Goal: Information Seeking & Learning: Compare options

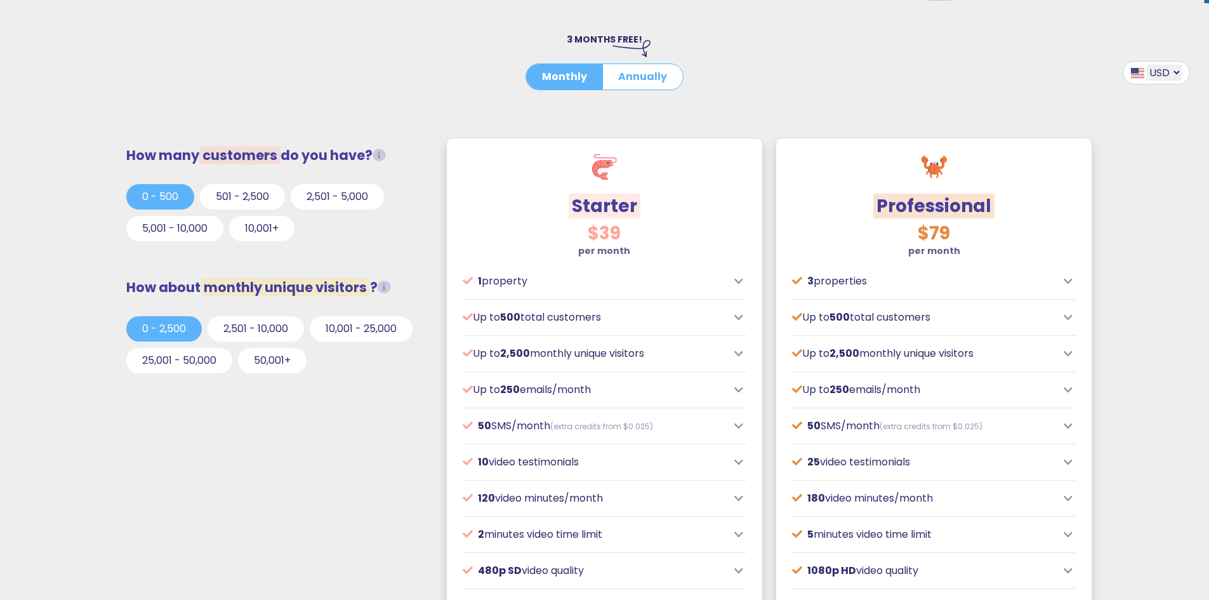
scroll to position [253, 0]
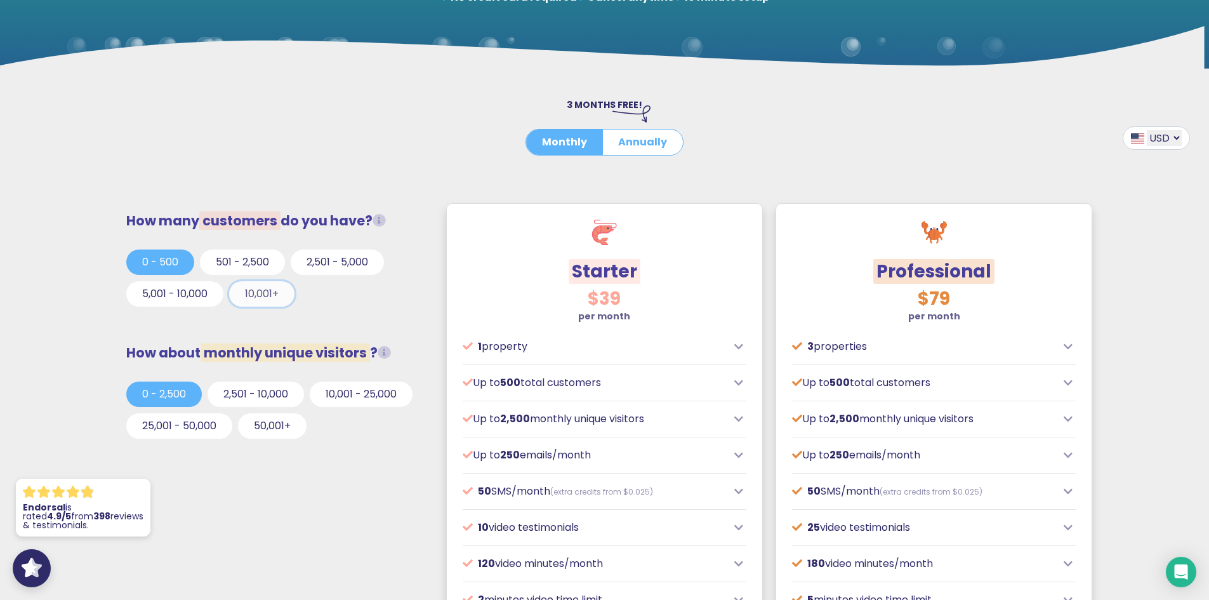
click at [261, 295] on button "10,001+" at bounding box center [261, 293] width 65 height 25
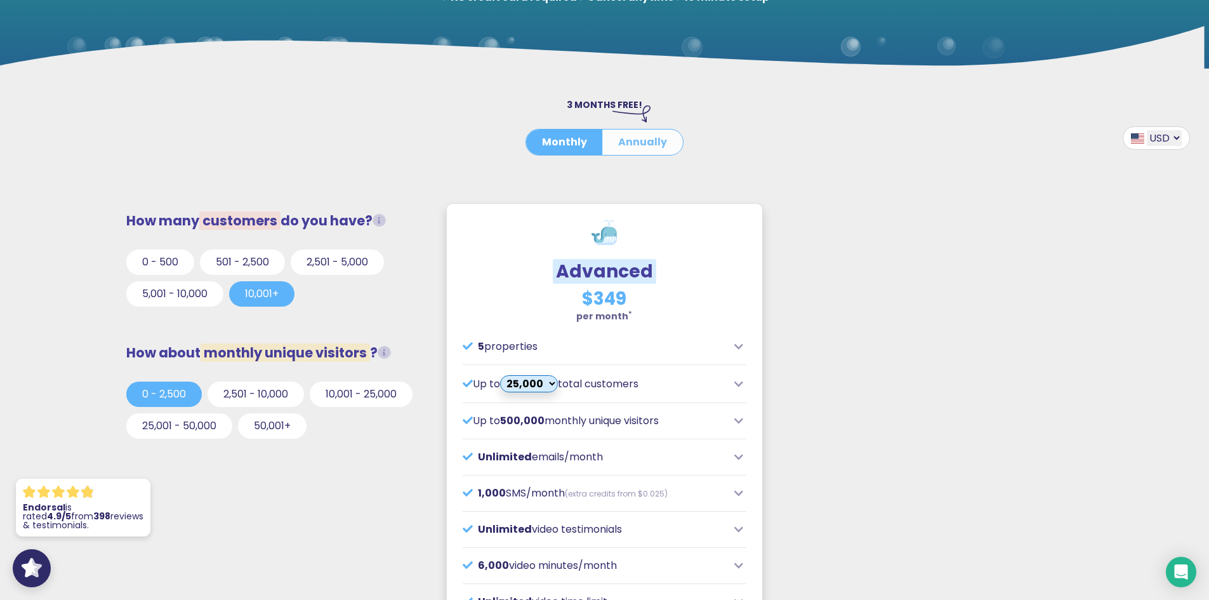
click at [639, 138] on button "Annually" at bounding box center [642, 141] width 81 height 25
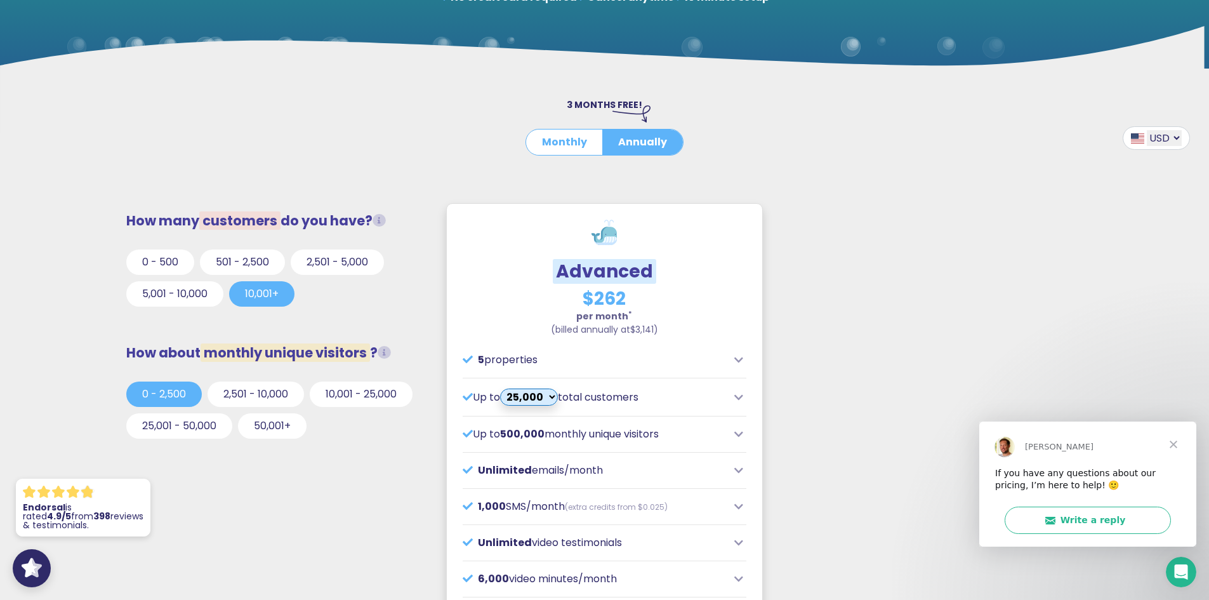
scroll to position [0, 0]
click at [566, 135] on button "Monthly" at bounding box center [564, 141] width 77 height 25
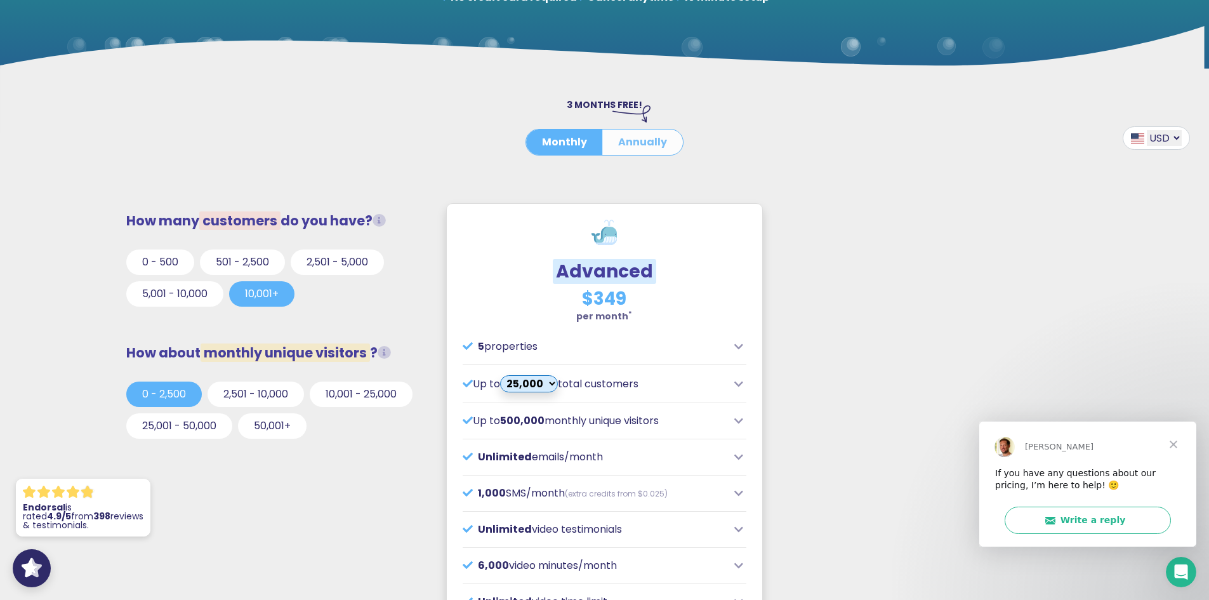
click at [636, 147] on button "Annually" at bounding box center [642, 141] width 81 height 25
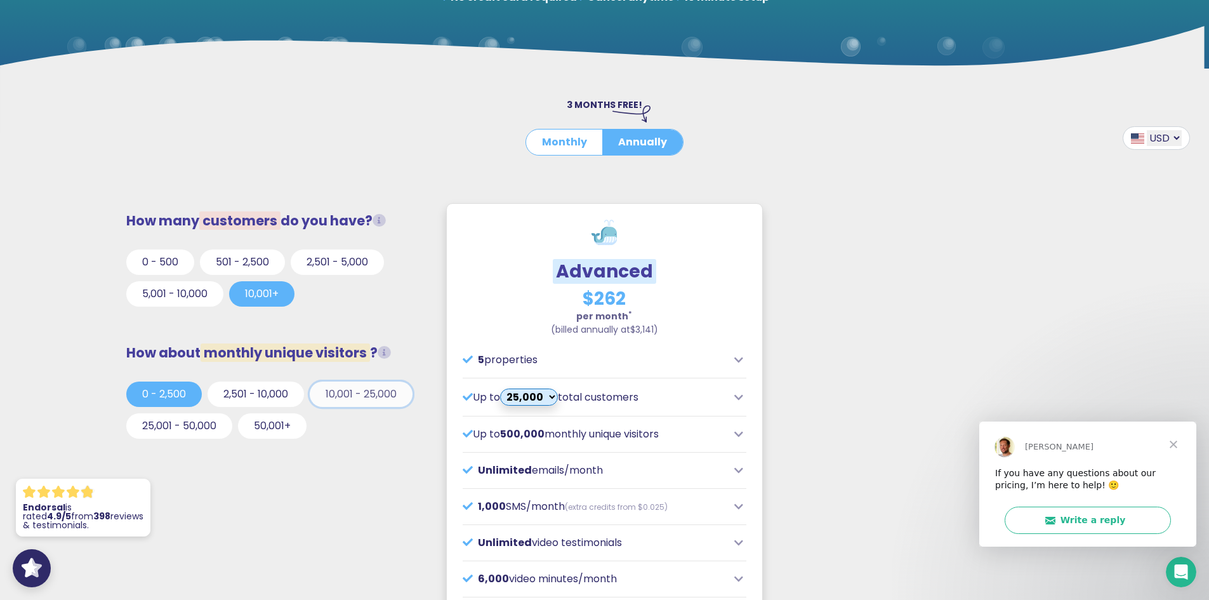
click at [359, 403] on button "10,001 - 25,000" at bounding box center [361, 393] width 103 height 25
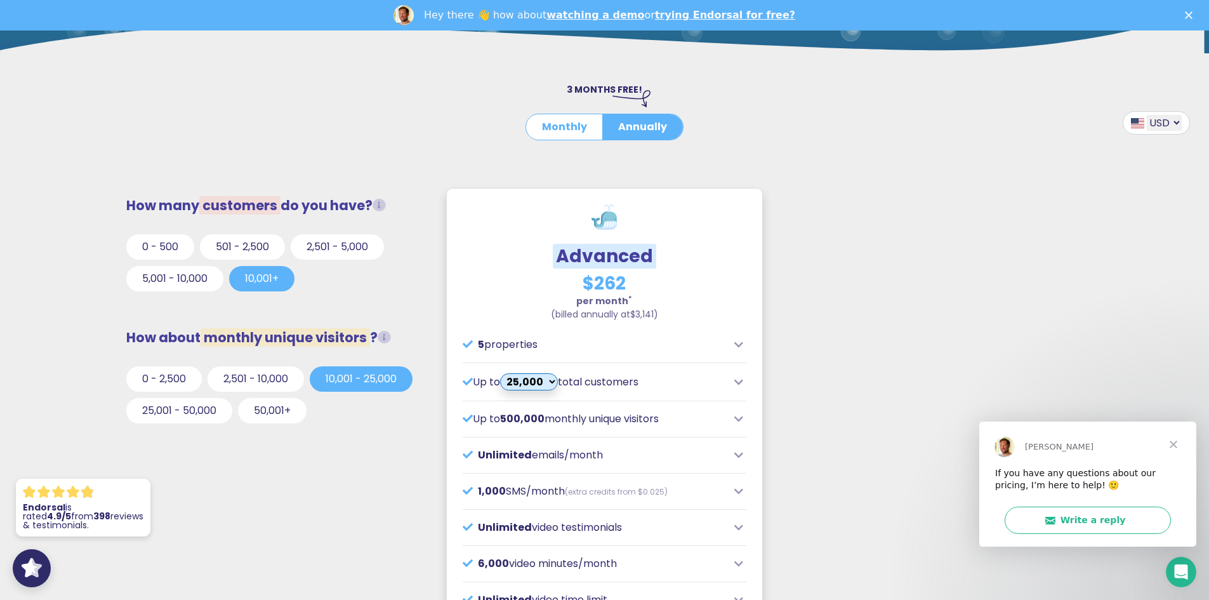
scroll to position [126, 0]
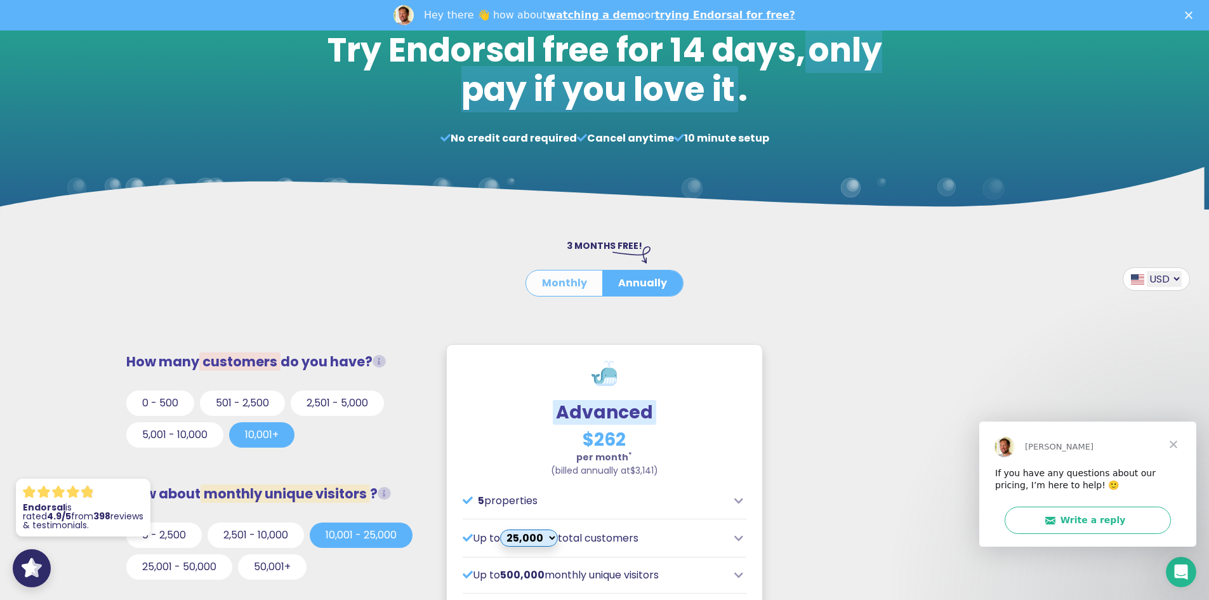
click at [562, 286] on button "Monthly" at bounding box center [564, 282] width 77 height 25
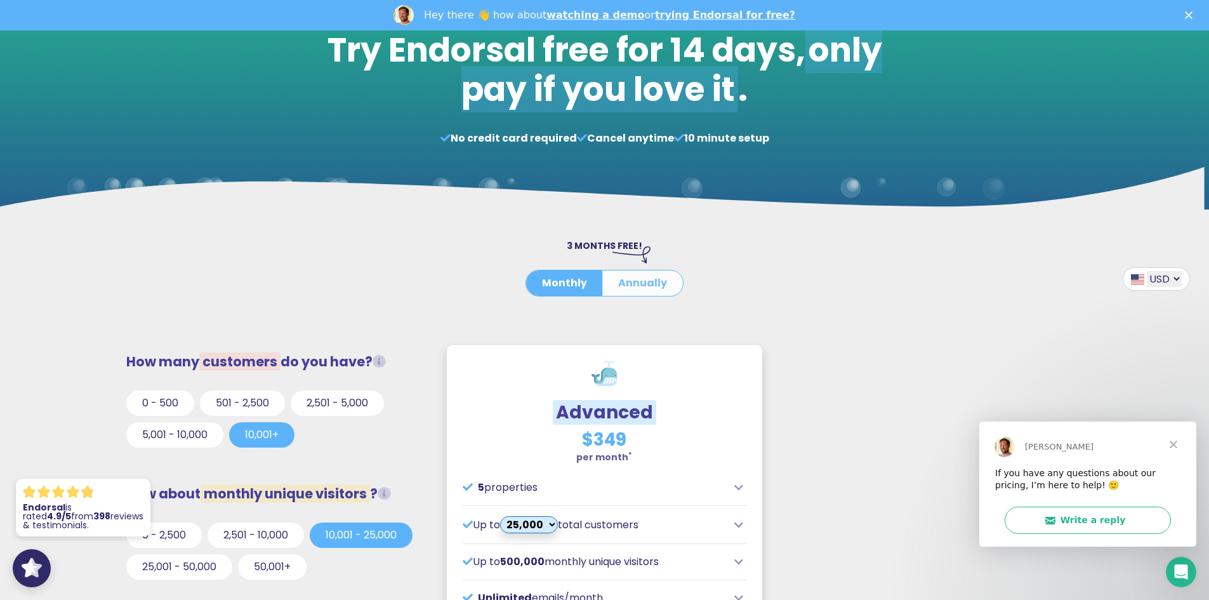
click at [637, 282] on button "Annually" at bounding box center [642, 282] width 81 height 25
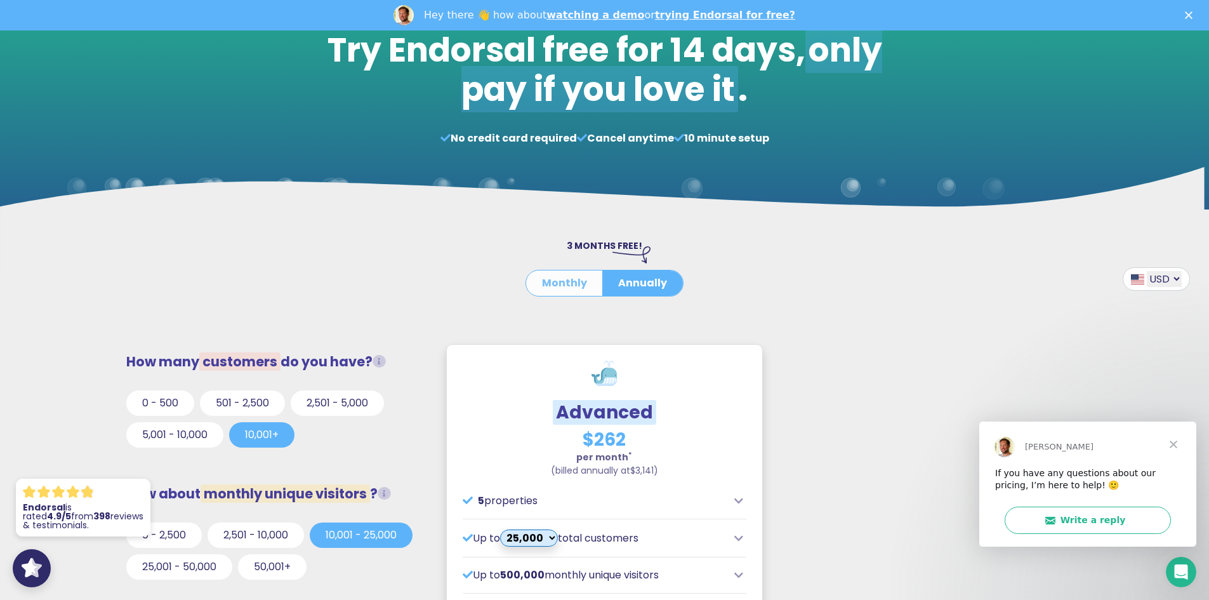
click at [569, 291] on button "Monthly" at bounding box center [564, 282] width 77 height 25
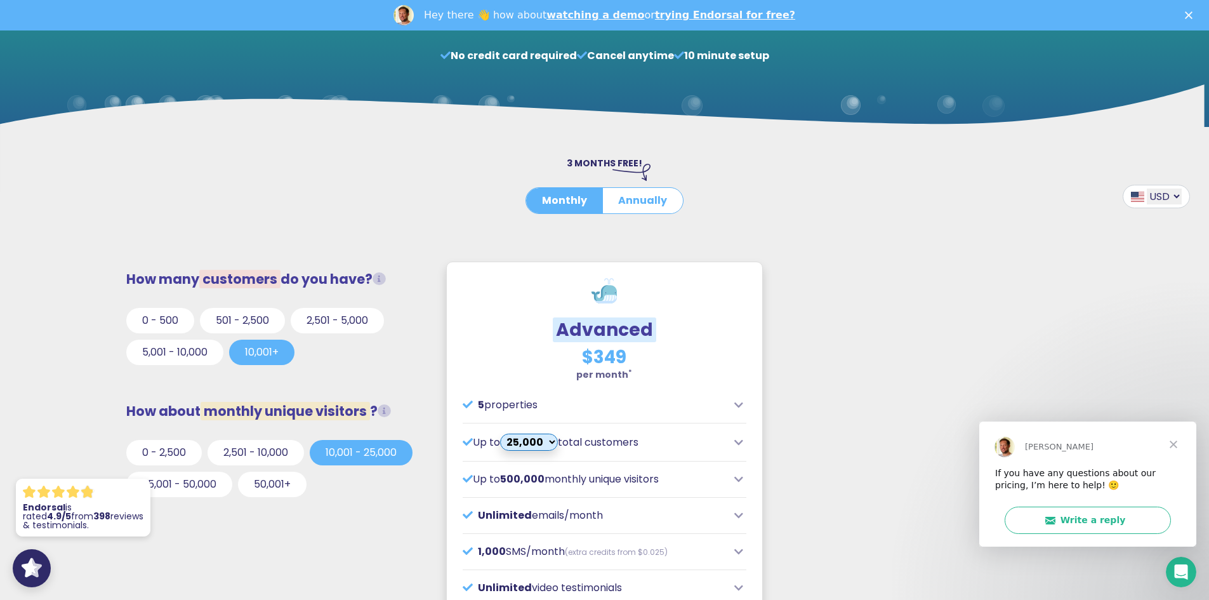
scroll to position [317, 0]
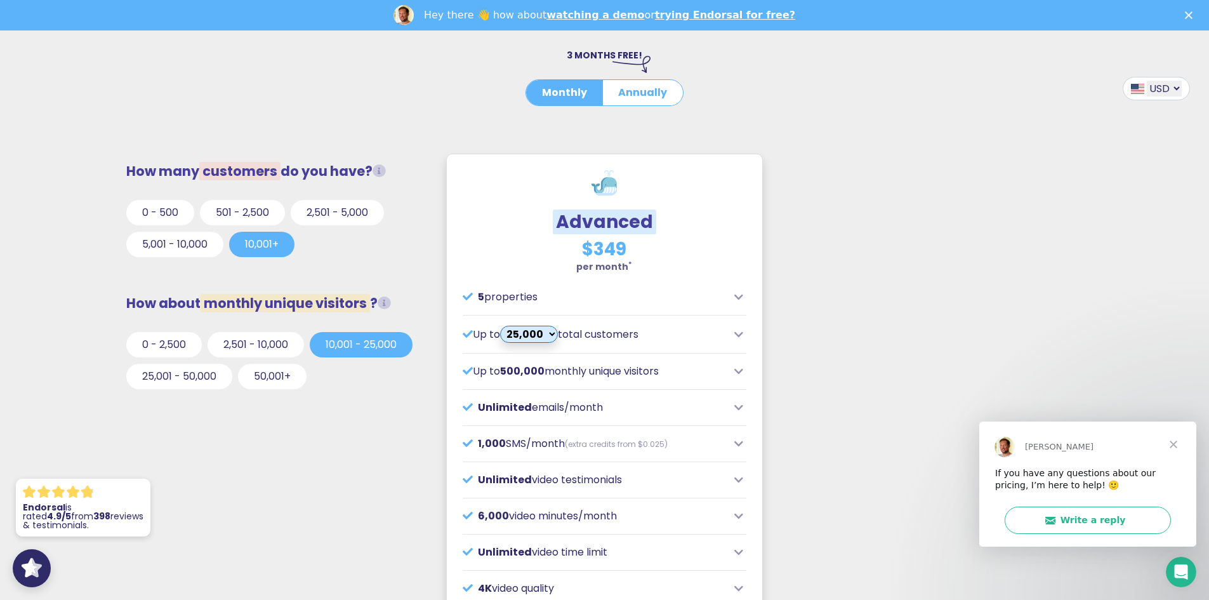
click at [1170, 87] on select "USD GBP EUR AUD CAD" at bounding box center [1164, 89] width 35 height 16
drag, startPoint x: 1025, startPoint y: 132, endPoint x: 974, endPoint y: 141, distance: 52.2
click at [1021, 134] on div "USD GBP EUR AUD CAD" at bounding box center [1058, 114] width 302 height 66
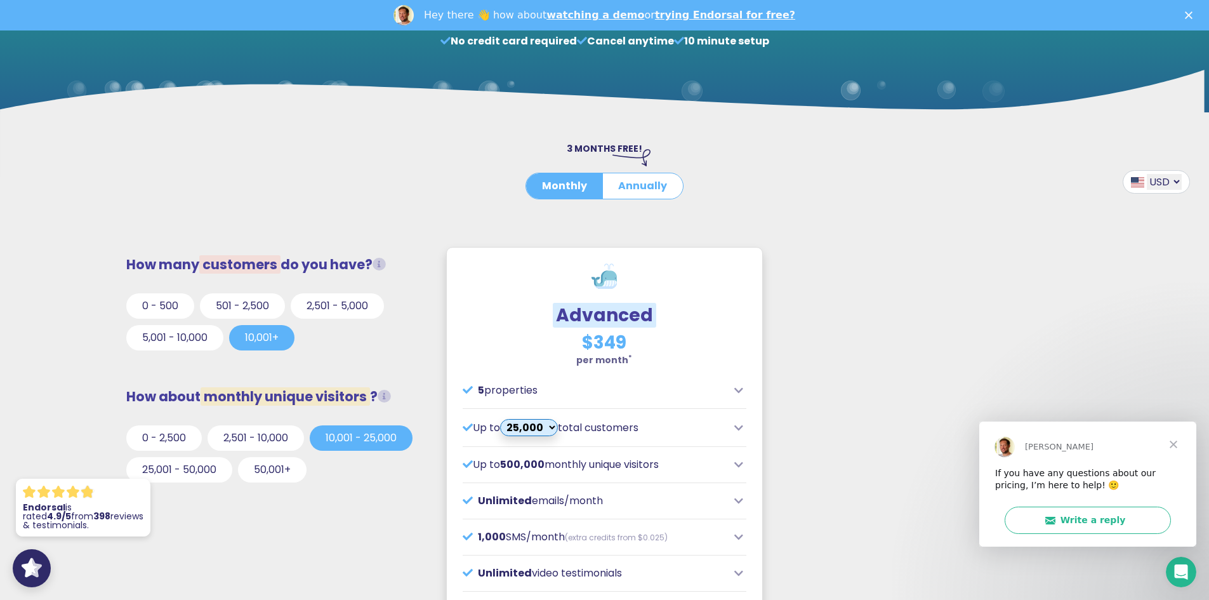
scroll to position [126, 0]
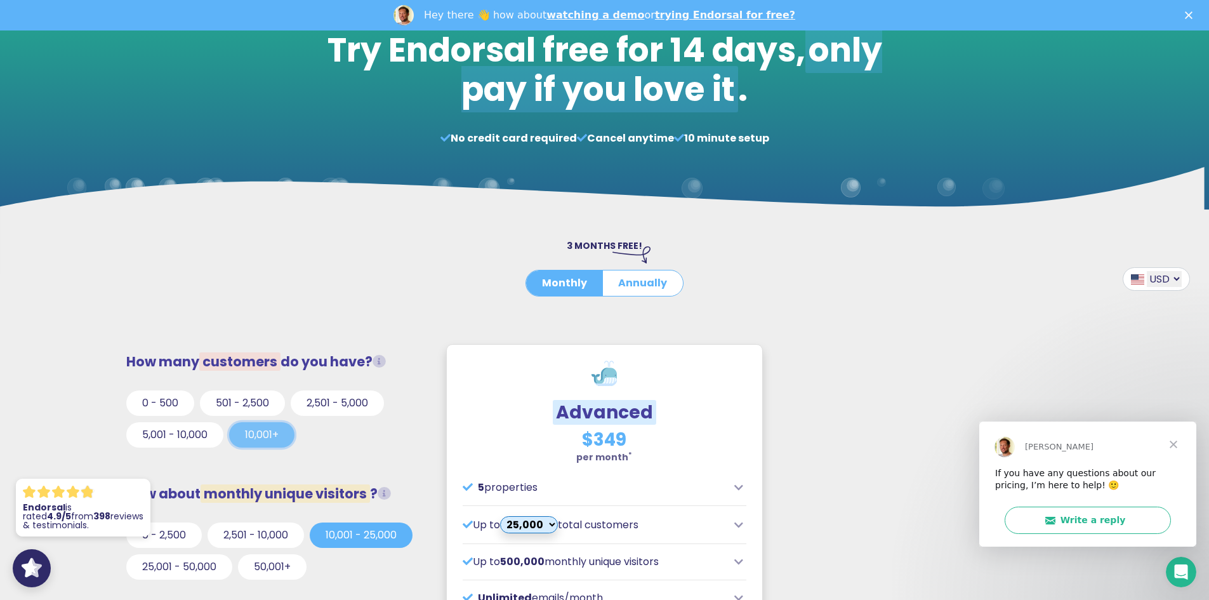
click at [262, 427] on button "10,001+" at bounding box center [261, 434] width 65 height 25
click at [227, 387] on div at bounding box center [275, 382] width 298 height 16
click at [240, 402] on button "501 - 2,500" at bounding box center [242, 402] width 85 height 25
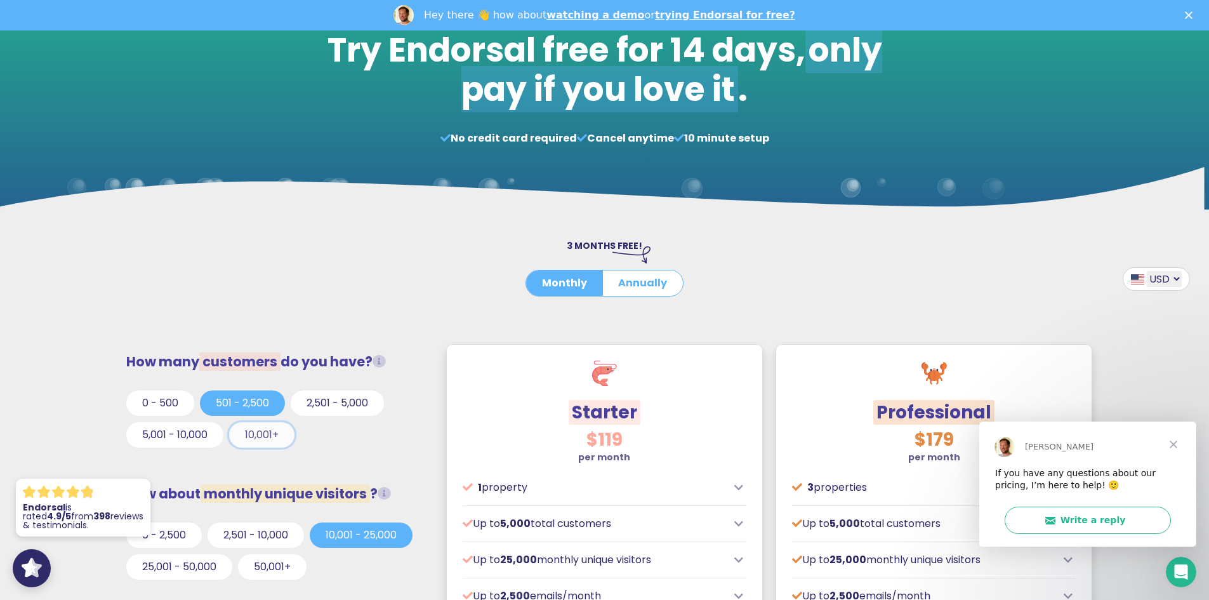
click at [253, 435] on button "10,001+" at bounding box center [261, 434] width 65 height 25
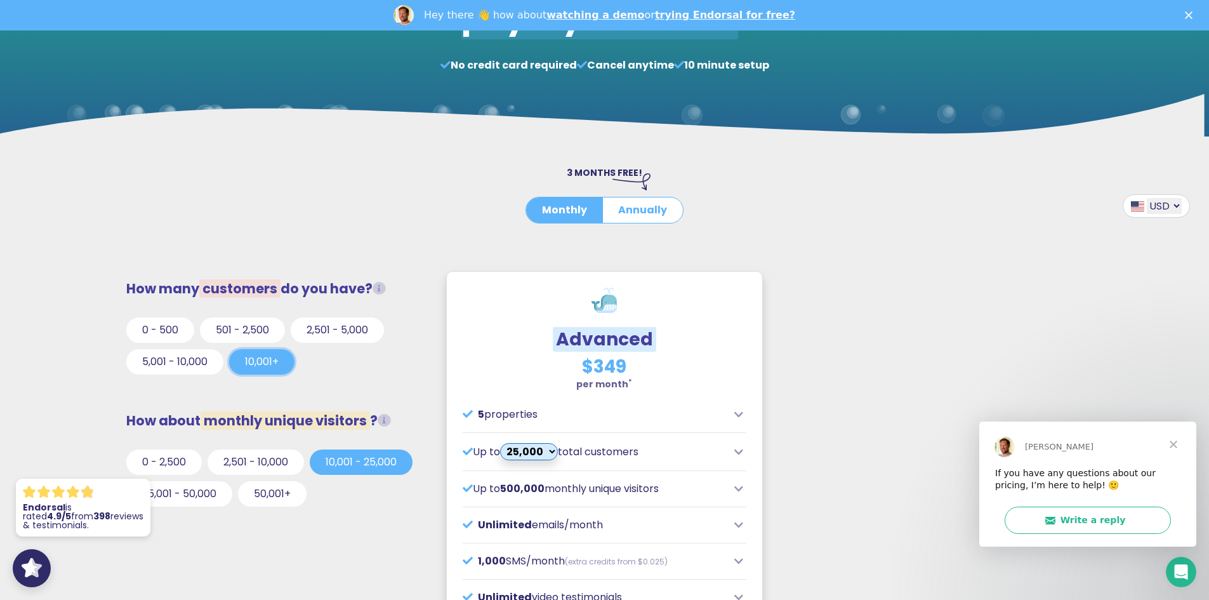
scroll to position [380, 0]
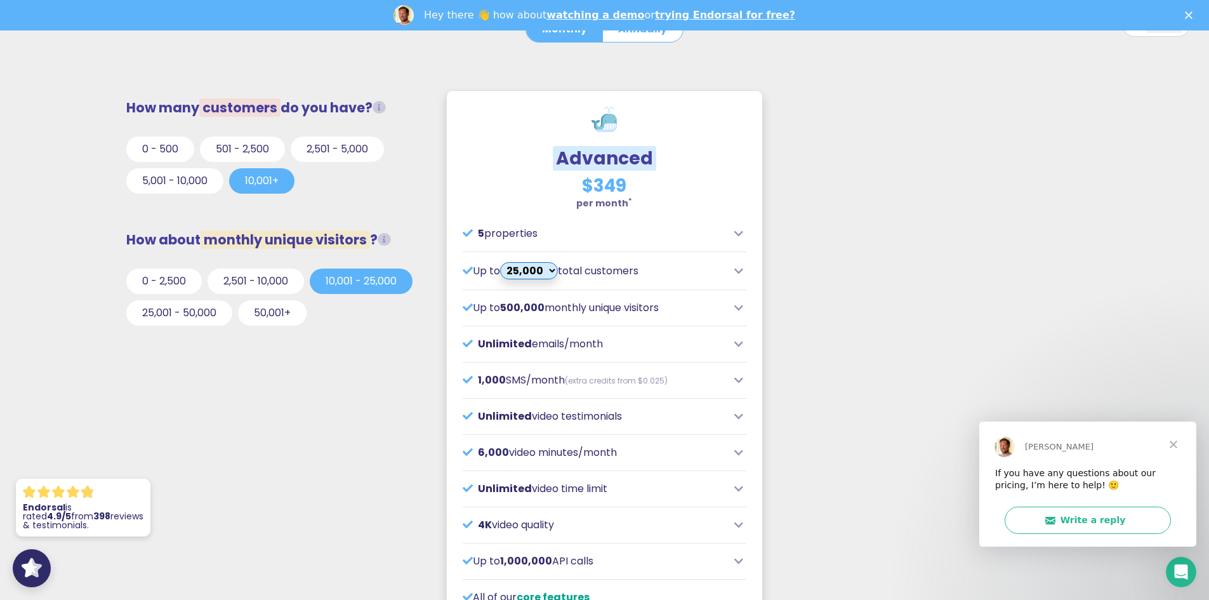
click at [727, 268] on p "Up to 25,000 35,000 45,000 55,000 65,000 75,000 total customers" at bounding box center [595, 270] width 265 height 17
click at [737, 272] on icon at bounding box center [738, 271] width 9 height 10
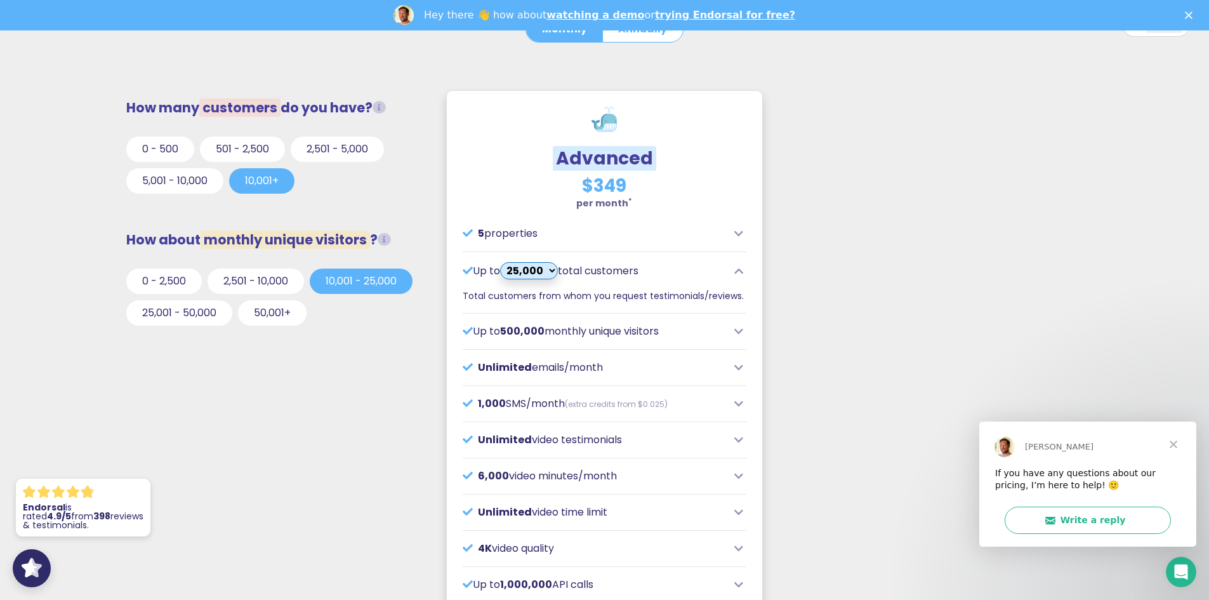
click at [816, 276] on div "How many customers do you have? Total customers from whom you request testimoni…" at bounding box center [604, 579] width 989 height 991
click at [741, 235] on icon at bounding box center [738, 233] width 9 height 10
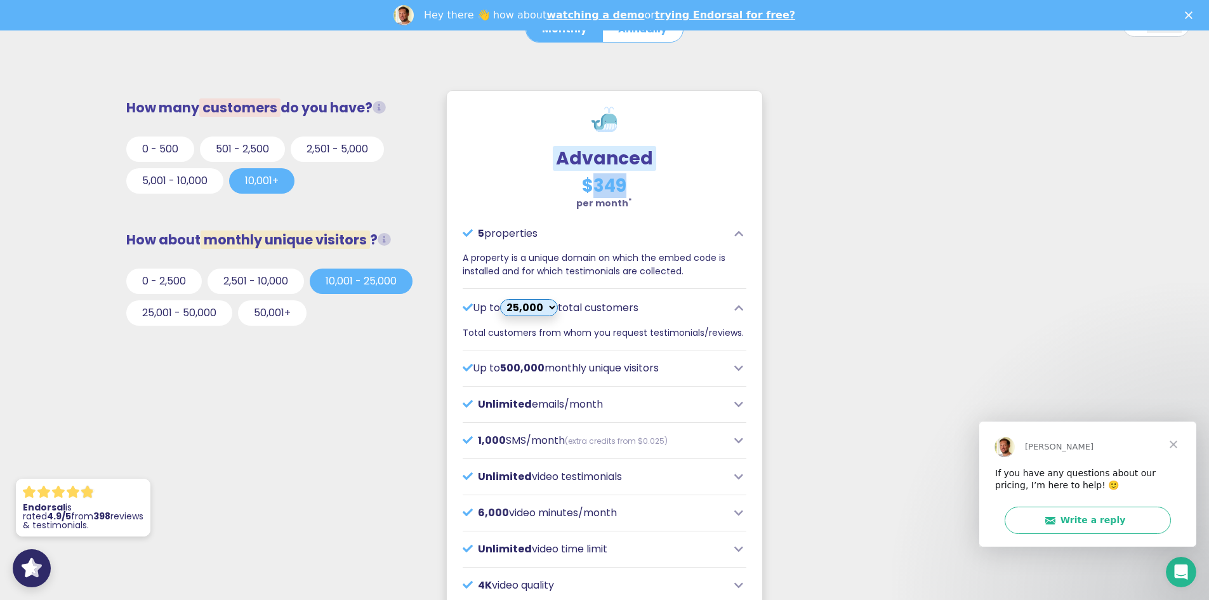
drag, startPoint x: 626, startPoint y: 189, endPoint x: 598, endPoint y: 187, distance: 28.0
click at [598, 187] on h3 "$349" at bounding box center [605, 186] width 284 height 22
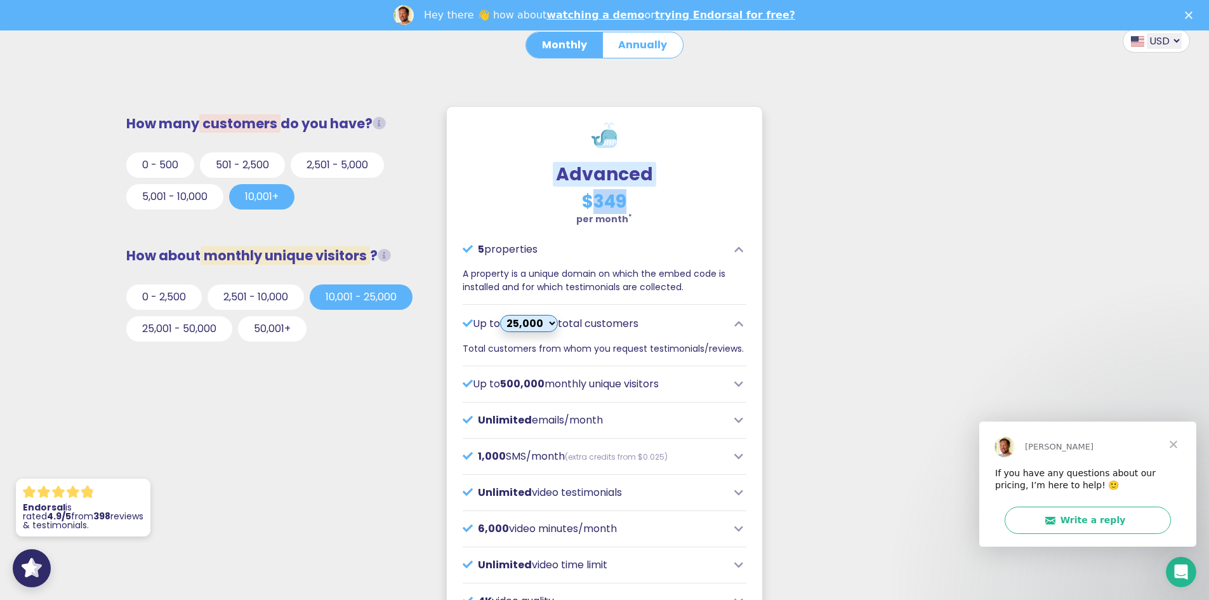
scroll to position [63, 0]
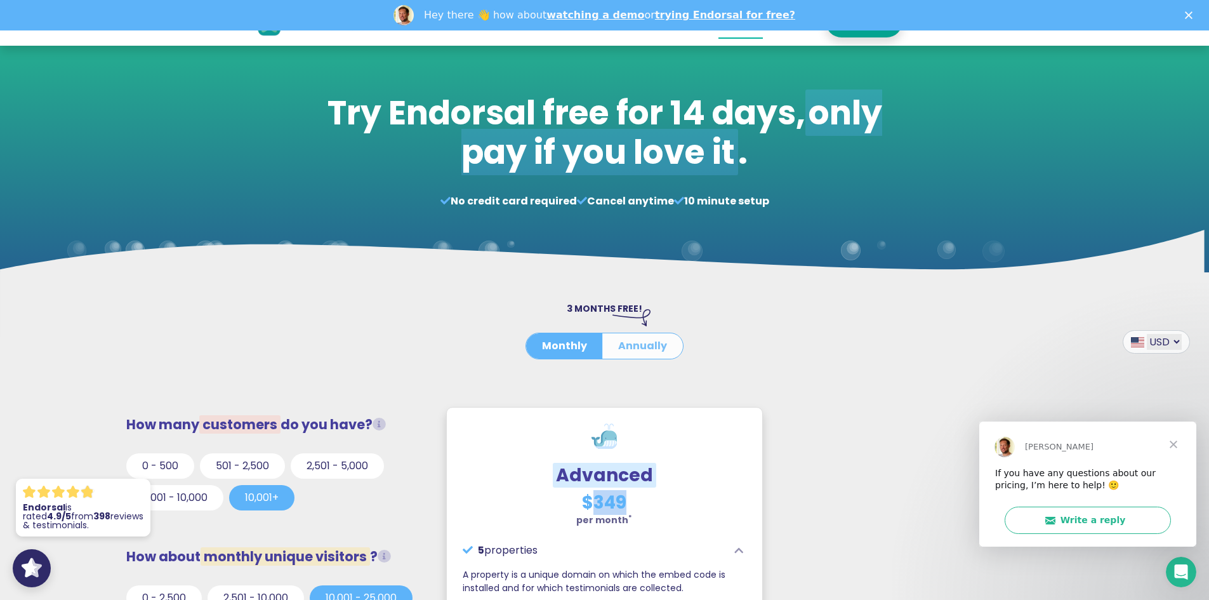
click at [635, 350] on button "Annually" at bounding box center [642, 345] width 81 height 25
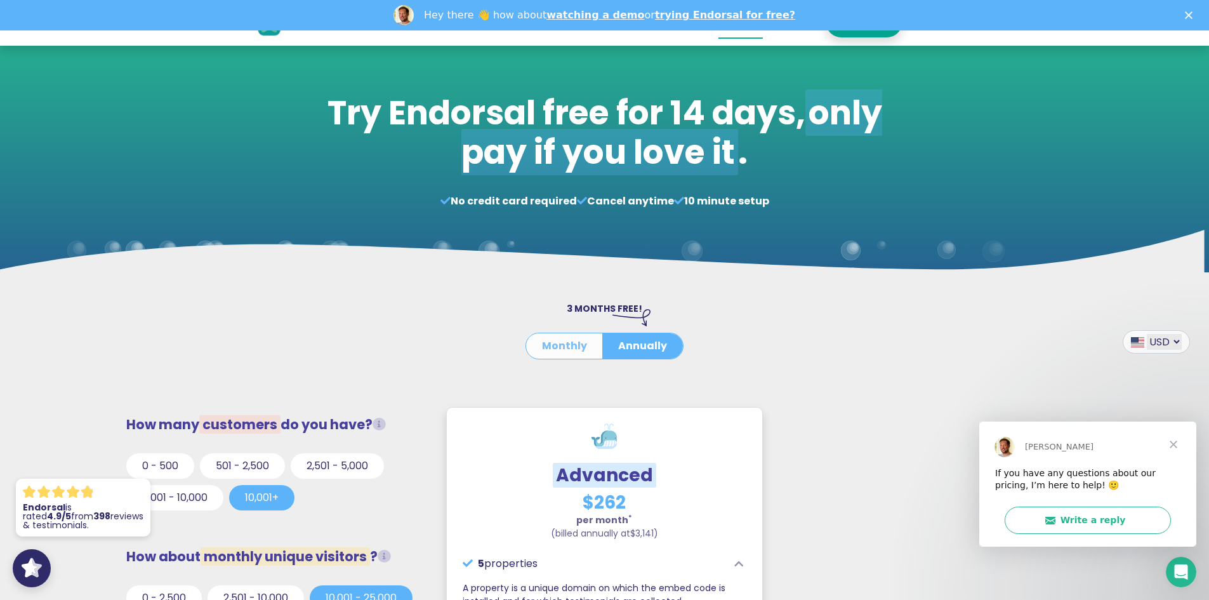
click at [548, 352] on button "Monthly" at bounding box center [564, 345] width 77 height 25
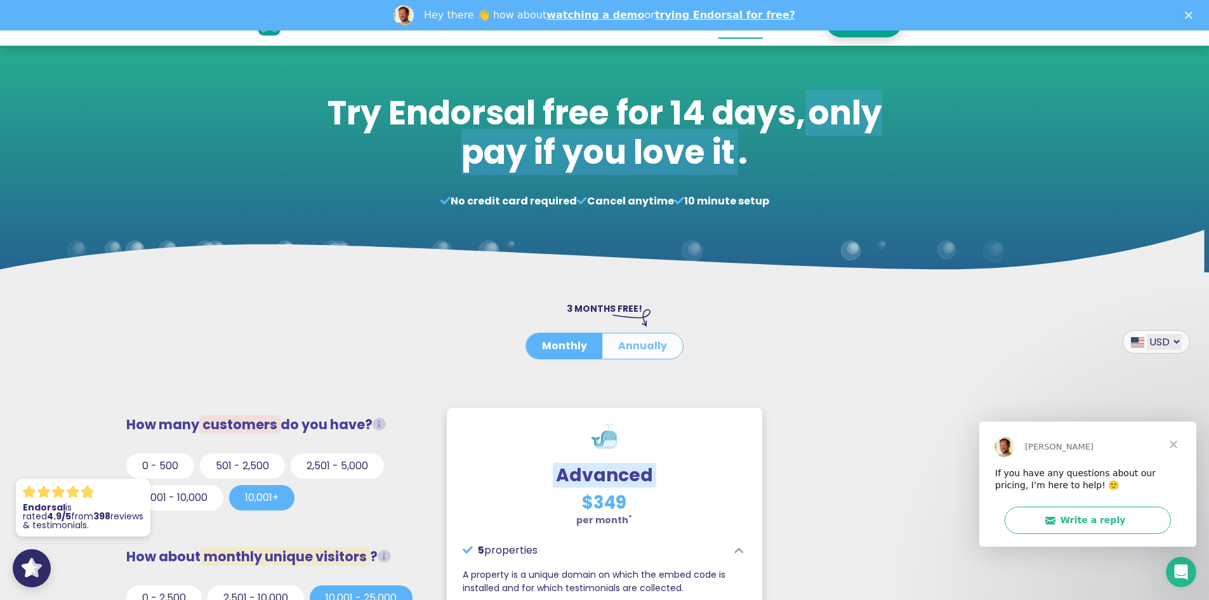
click at [635, 348] on button "Annually" at bounding box center [642, 345] width 81 height 25
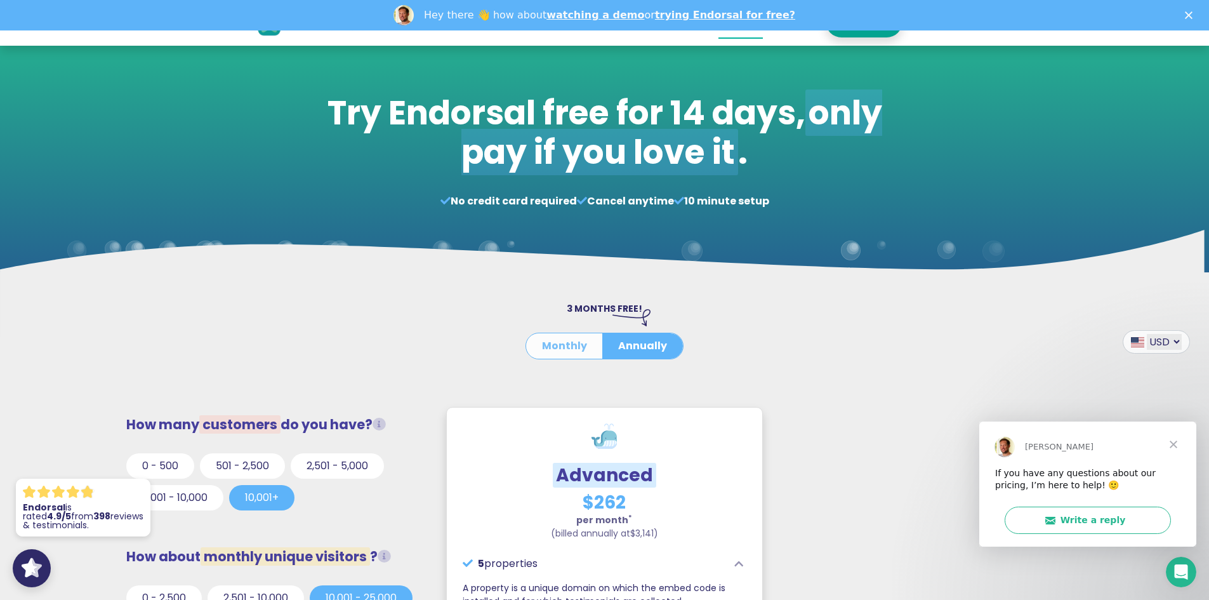
click at [568, 349] on button "Monthly" at bounding box center [564, 345] width 77 height 25
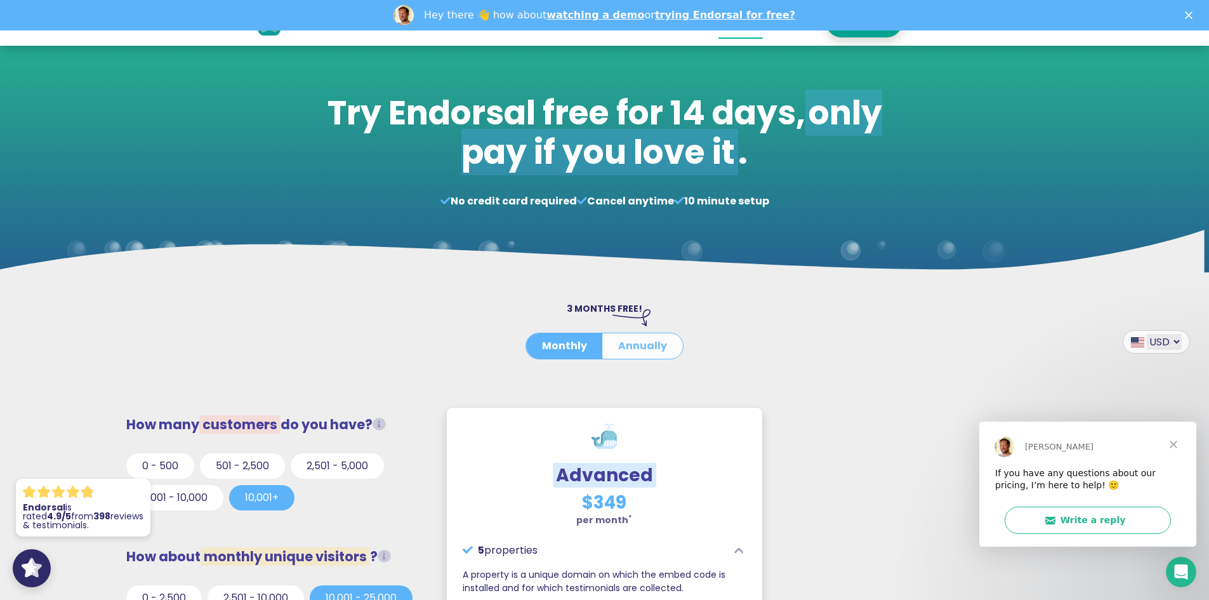
click at [647, 350] on button "Annually" at bounding box center [642, 345] width 81 height 25
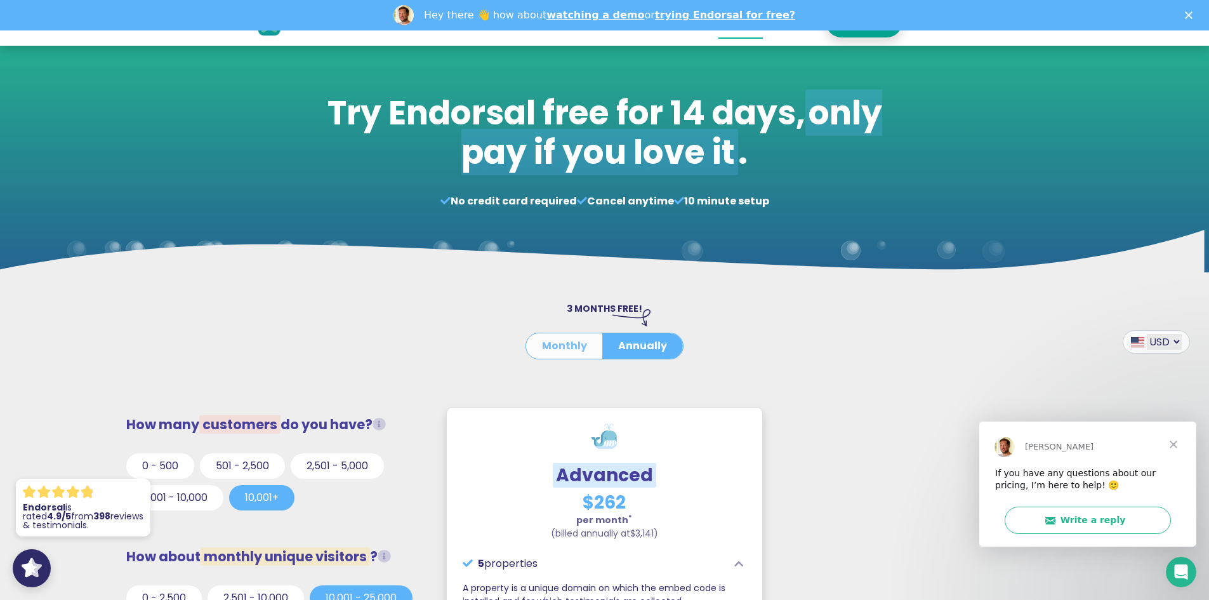
click at [582, 350] on button "Monthly" at bounding box center [564, 345] width 77 height 25
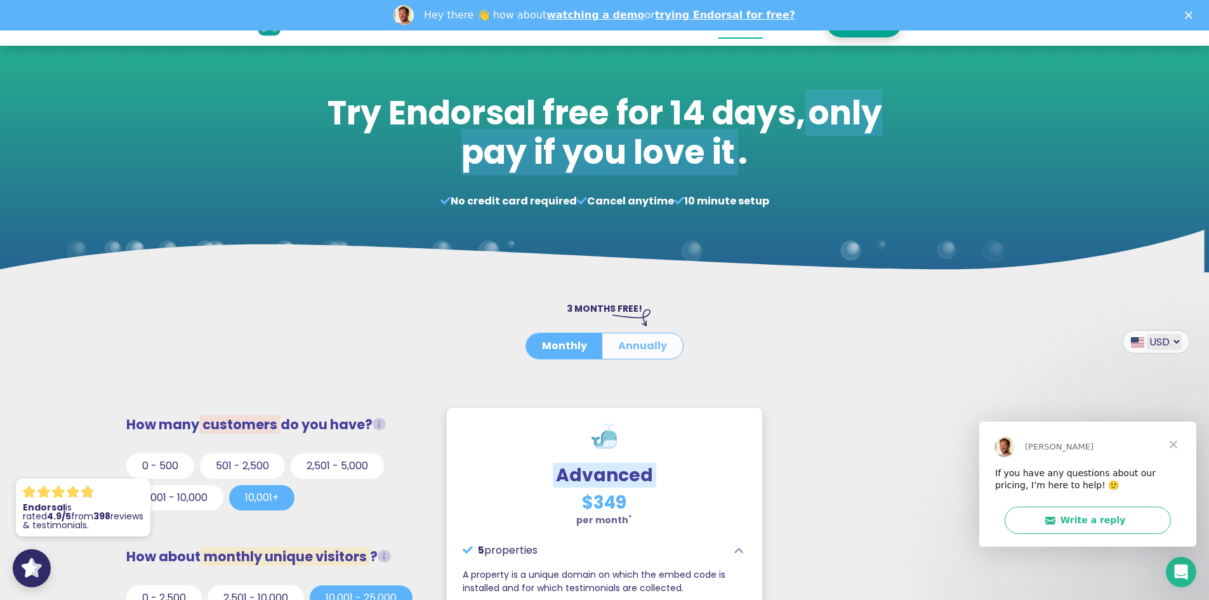
click at [646, 350] on button "Annually" at bounding box center [642, 345] width 81 height 25
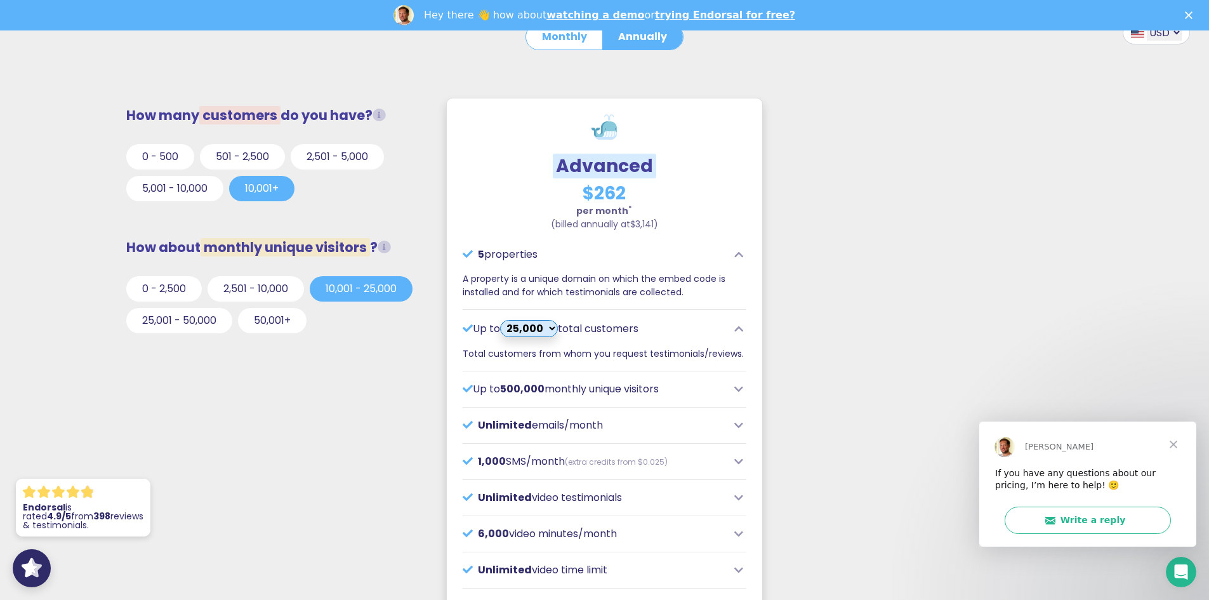
scroll to position [444, 0]
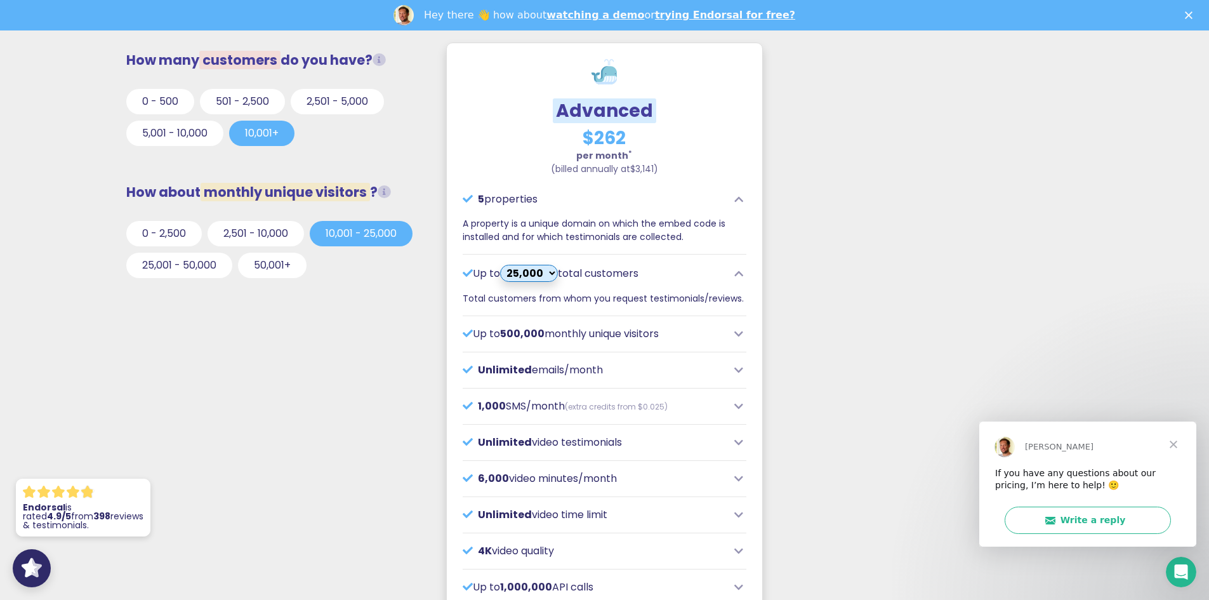
click at [1174, 448] on span "Close" at bounding box center [1174, 444] width 46 height 46
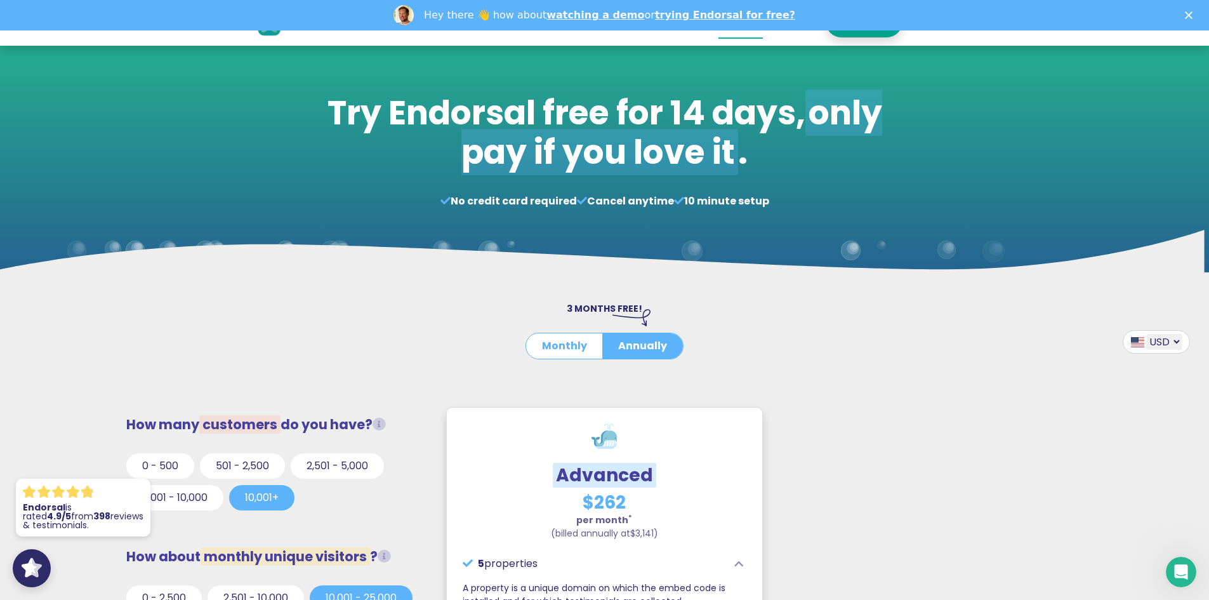
scroll to position [0, 0]
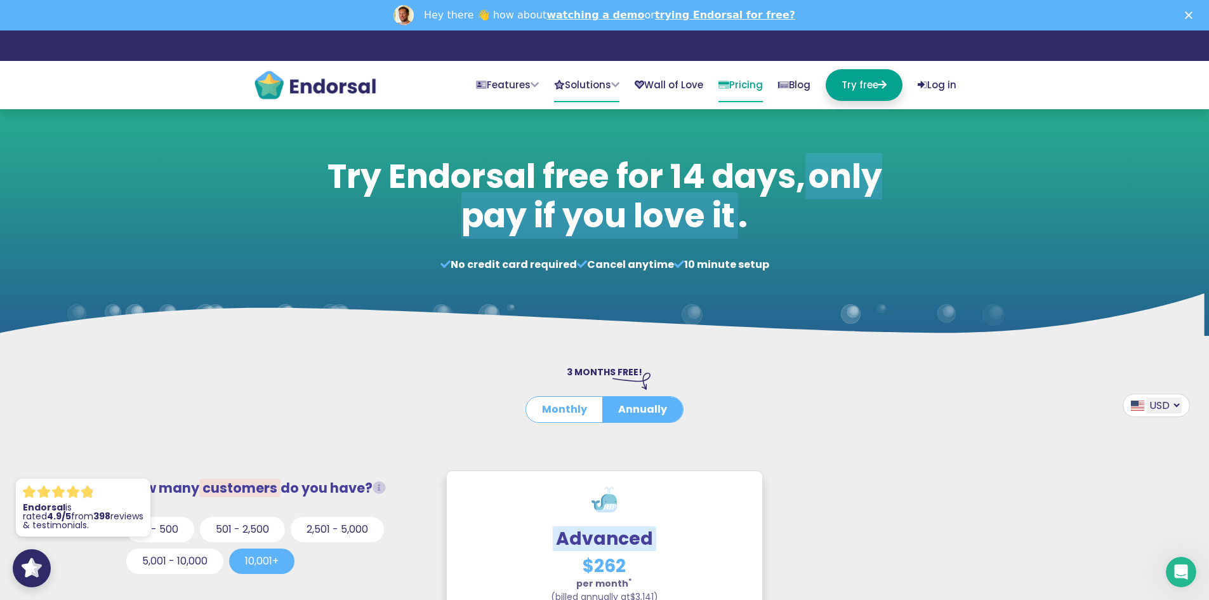
click at [595, 89] on link "Solutions" at bounding box center [586, 85] width 65 height 33
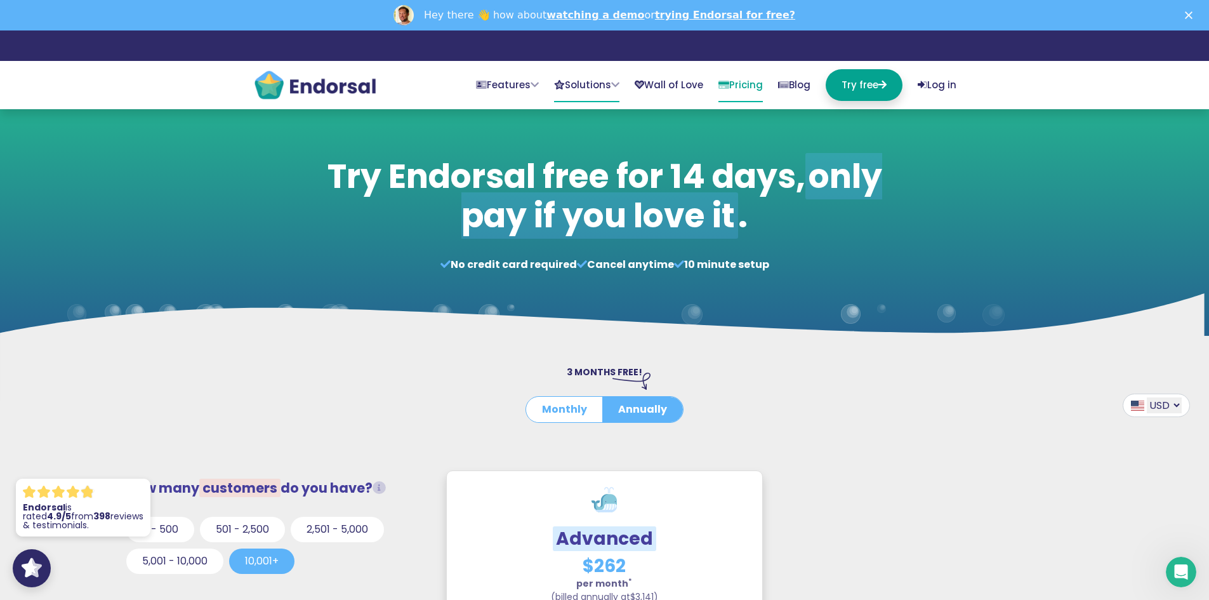
click at [576, 89] on link "Solutions" at bounding box center [586, 85] width 65 height 33
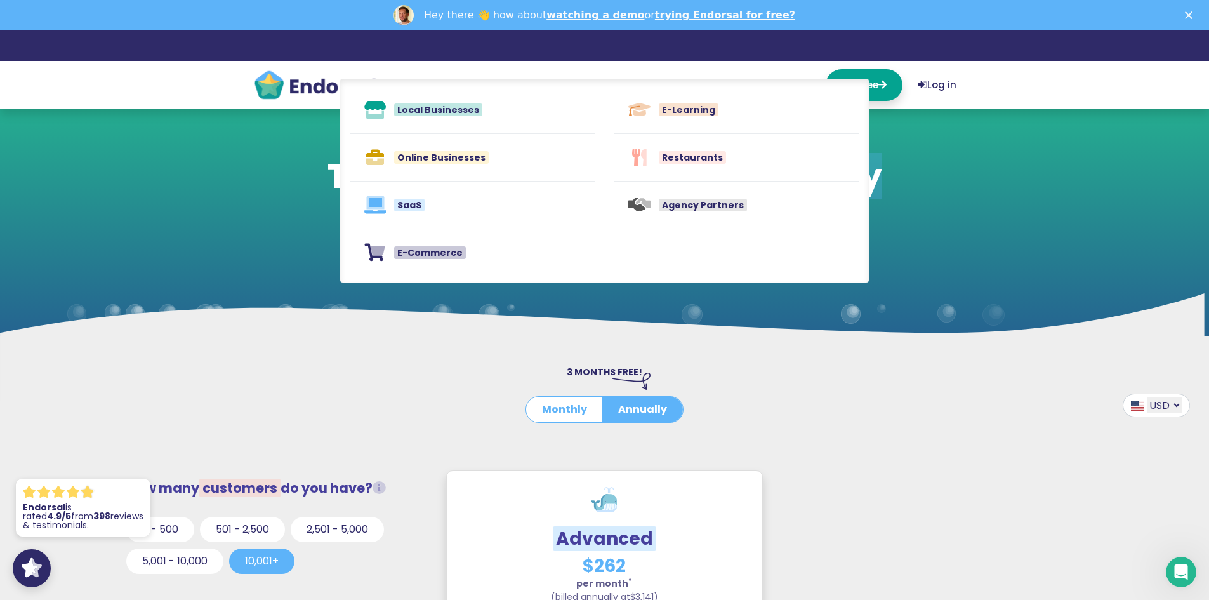
drag, startPoint x: 900, startPoint y: 441, endPoint x: 899, endPoint y: 428, distance: 12.8
click at [900, 435] on div "3 MONTHS FREE! Monthly Annually" at bounding box center [604, 430] width 605 height 66
